Goal: Find specific page/section: Find specific page/section

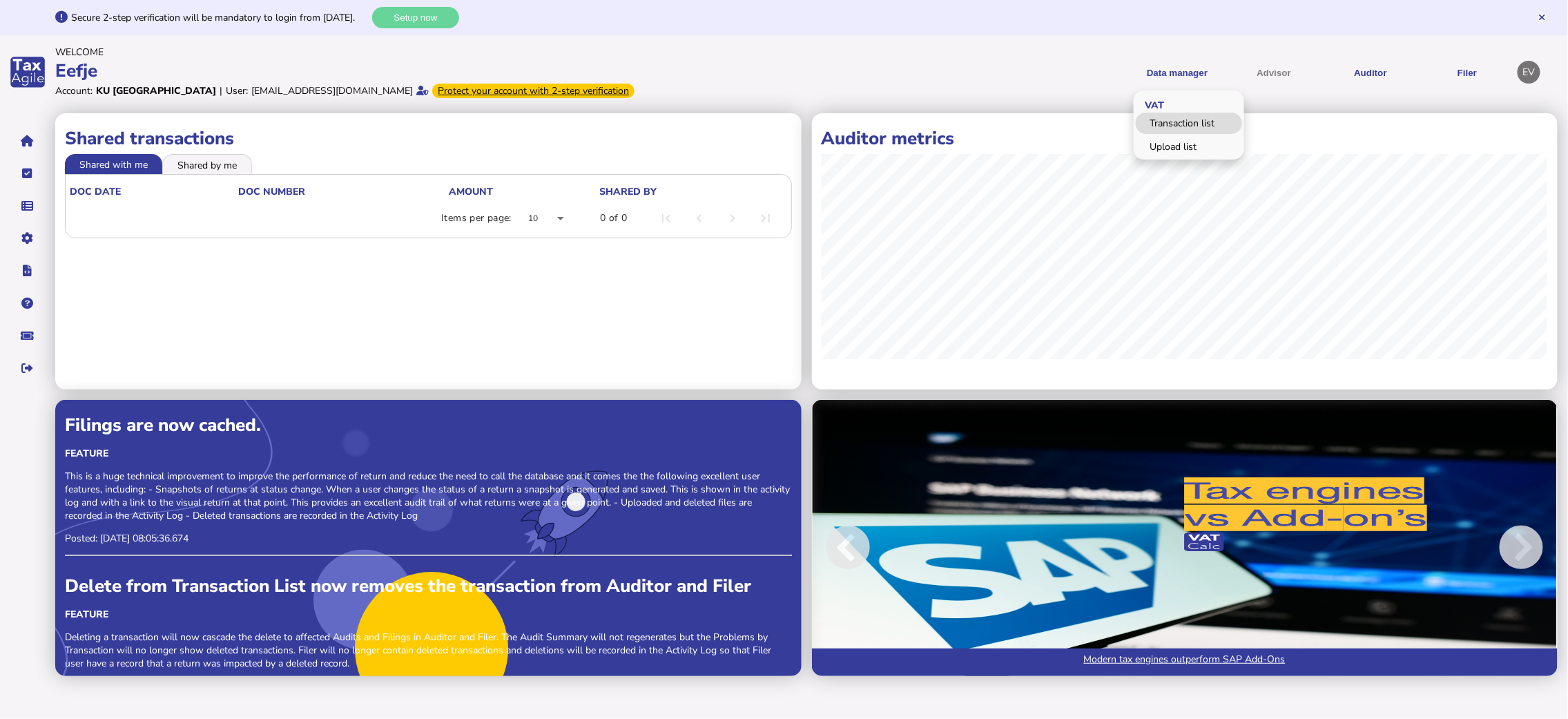
click at [1183, 121] on link "Transaction list" at bounding box center [1189, 123] width 106 height 21
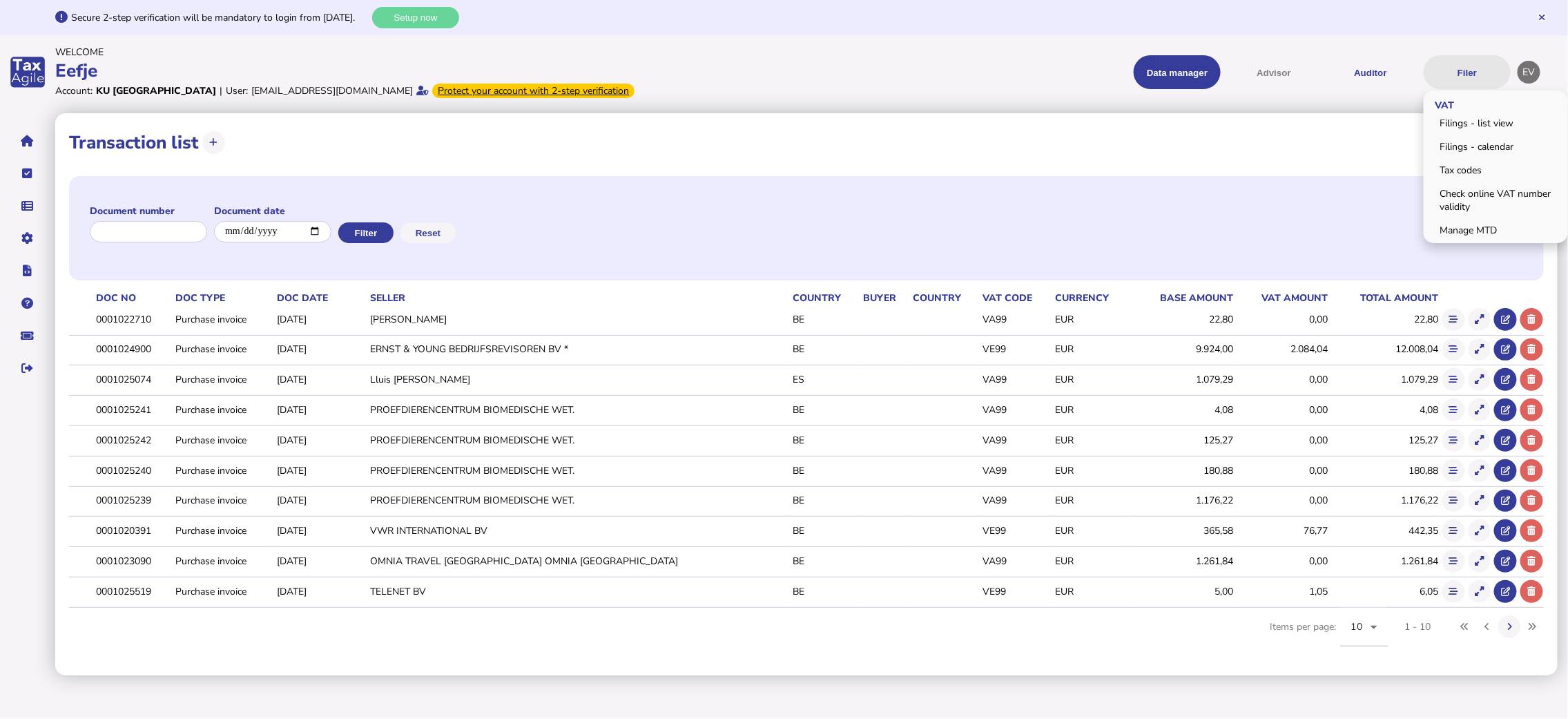
click at [1465, 70] on button "Filer" at bounding box center [1467, 73] width 87 height 34
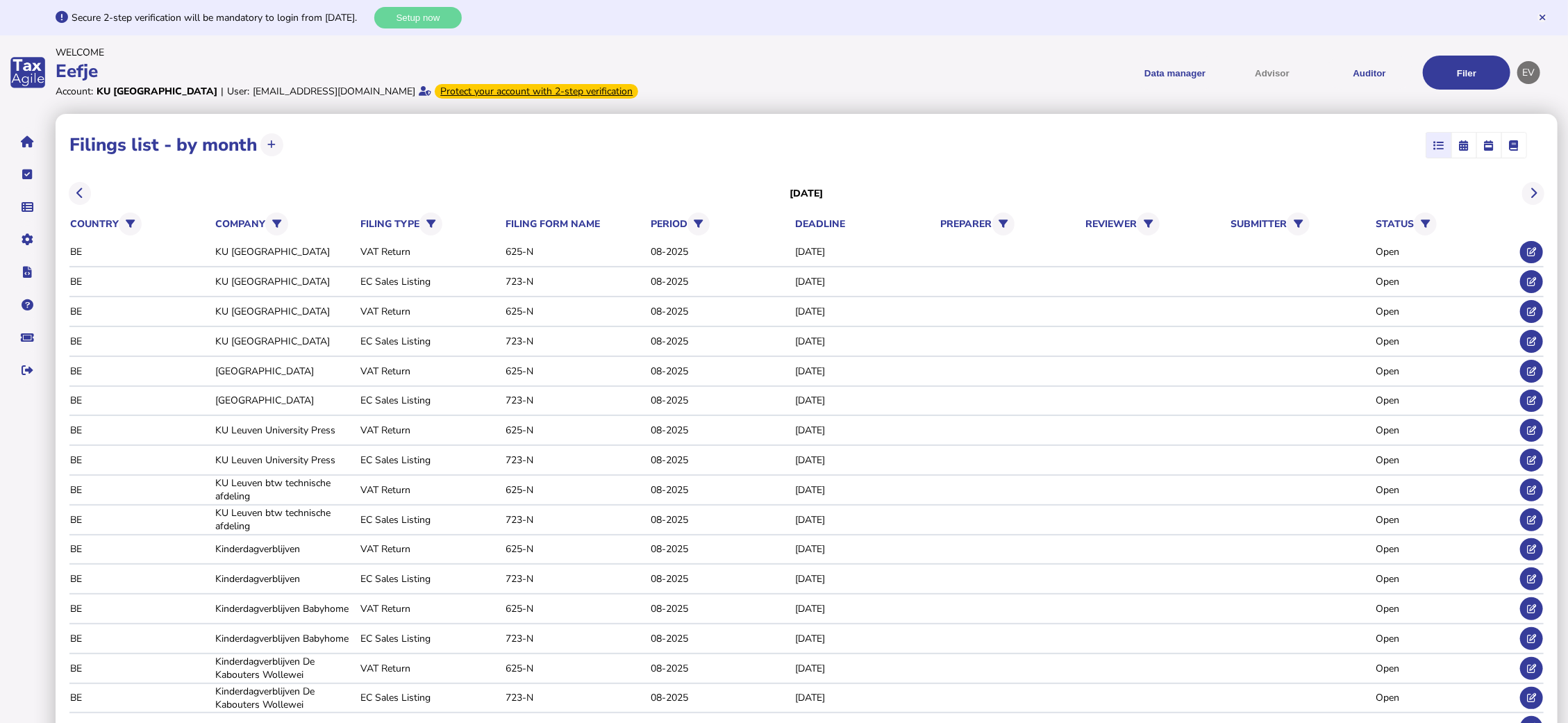
click at [1465, 146] on icon "button" at bounding box center [1464, 145] width 10 height 1
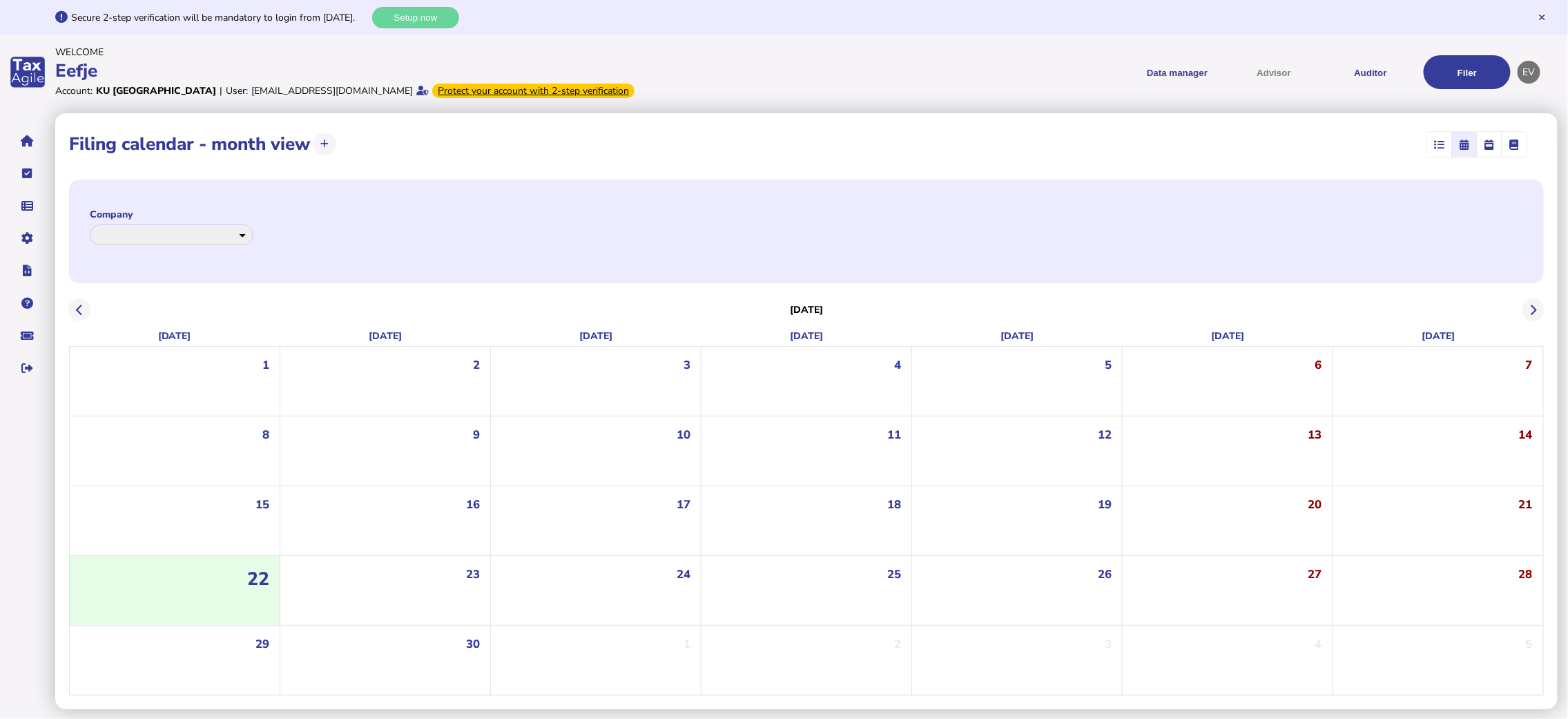
click at [1435, 145] on icon "button" at bounding box center [1440, 144] width 11 height 1
